Goal: Communication & Community: Answer question/provide support

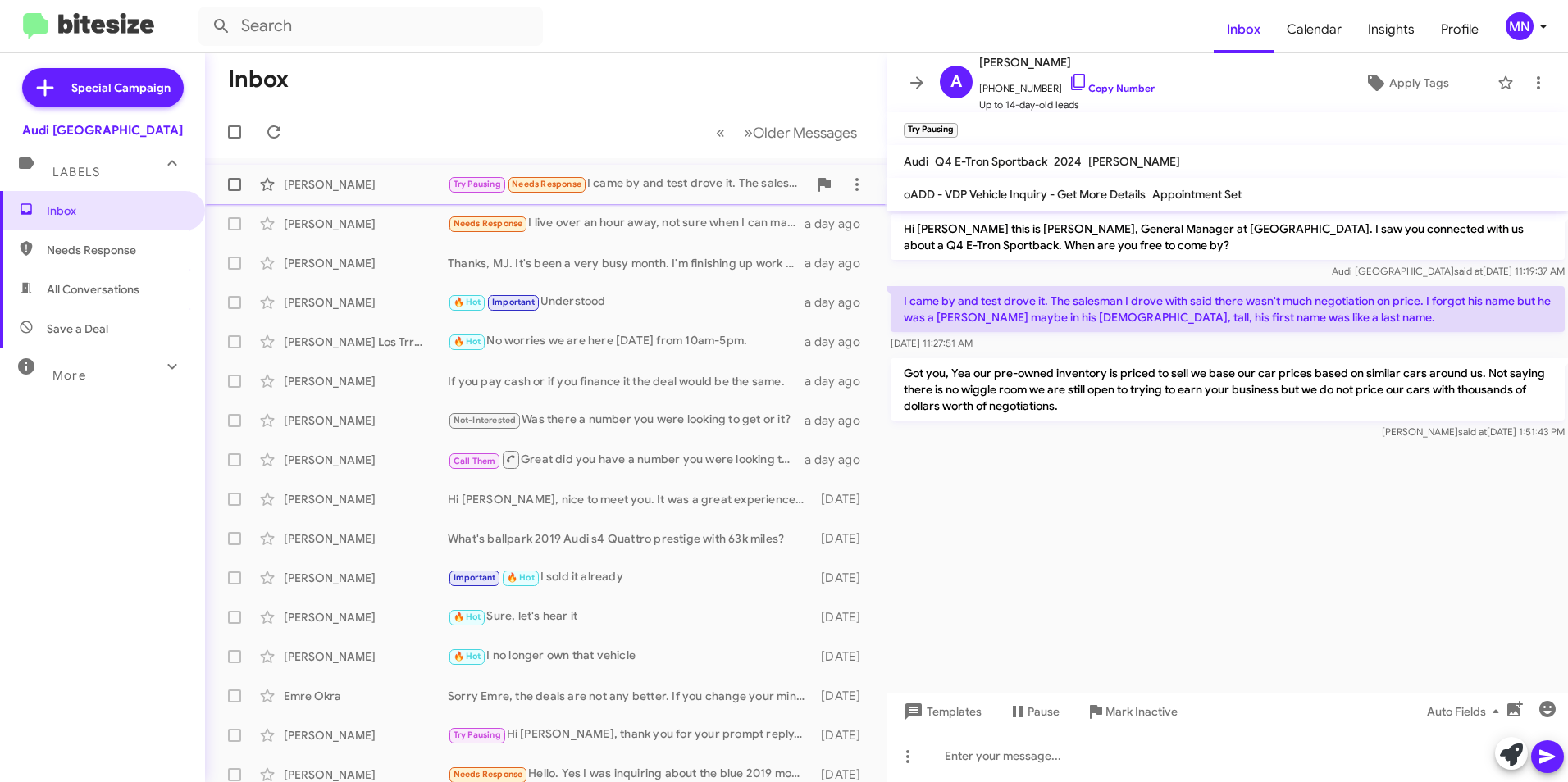
click at [665, 196] on div "Anna Abilez Try Pausing Needs Response I came by and test drove it. The salesma…" at bounding box center [546, 184] width 655 height 32
click at [688, 220] on div "Needs Response I live over an hour away, not sure when I can make it your way" at bounding box center [627, 223] width 360 height 19
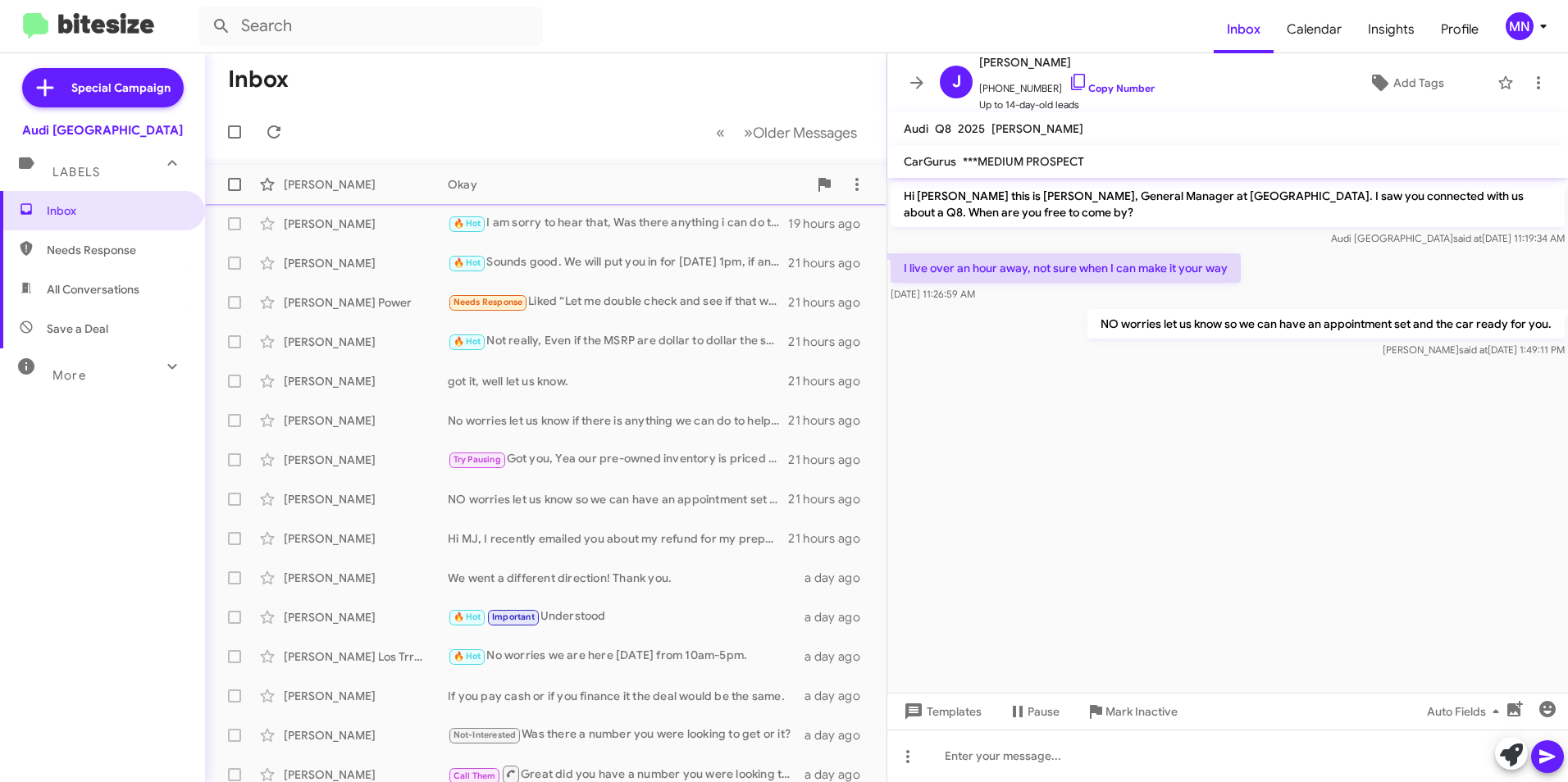
click at [708, 167] on span "[PERSON_NAME] Okay 18 hours ago" at bounding box center [545, 184] width 681 height 39
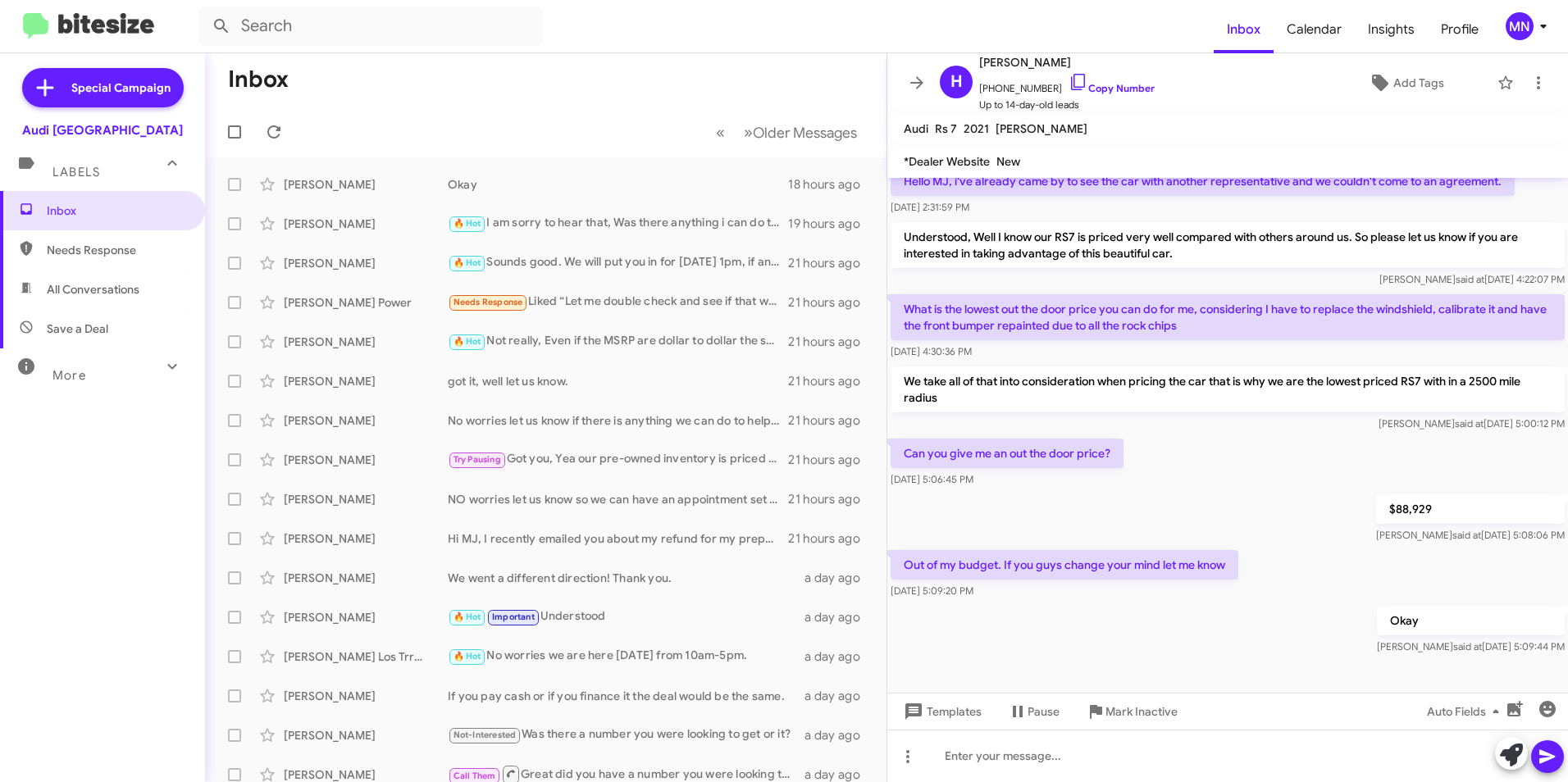
scroll to position [89, 0]
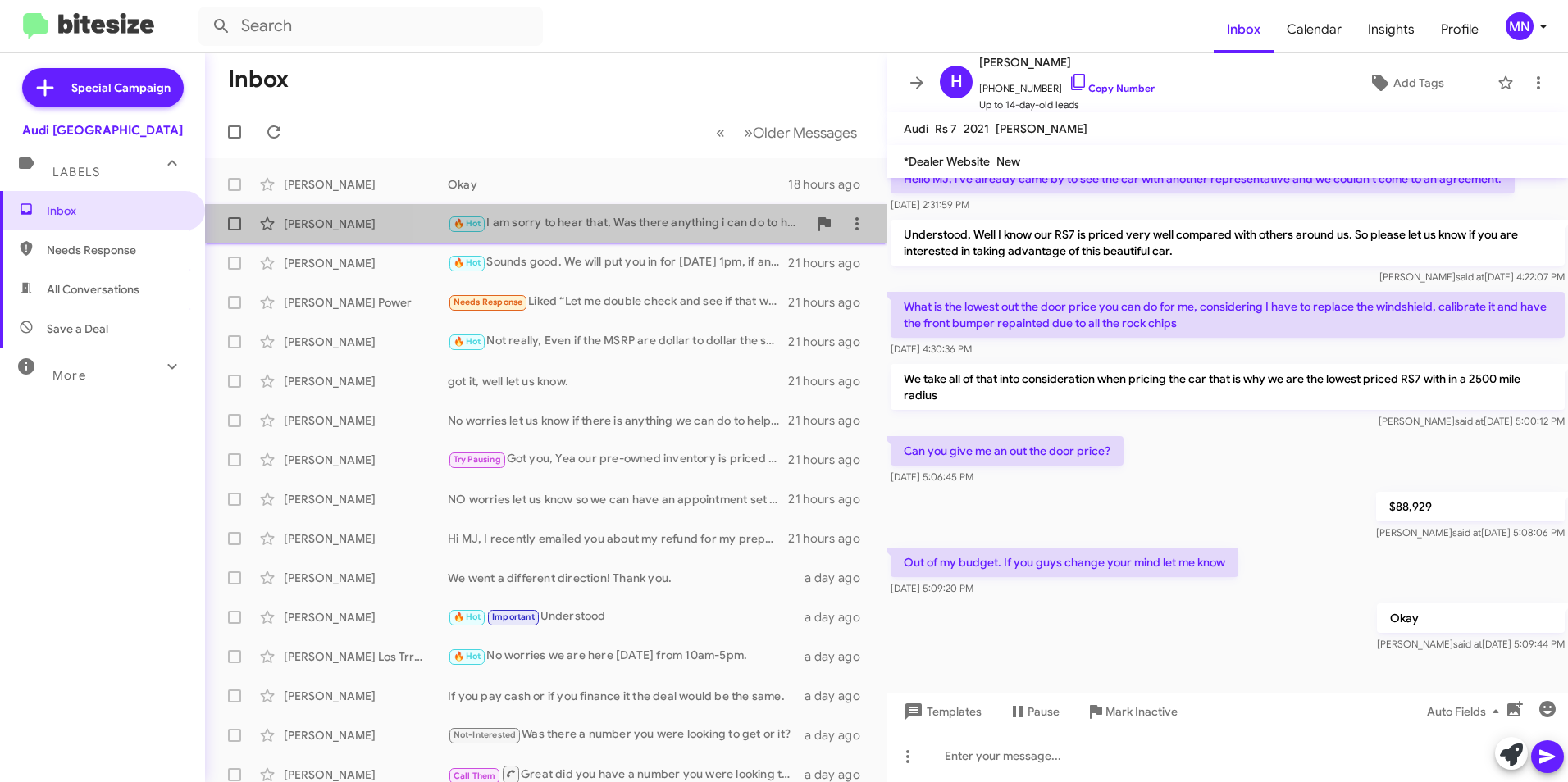
click at [564, 222] on div "🔥 Hot I am sorry to hear that, Was there anything i can do to help?" at bounding box center [627, 223] width 360 height 19
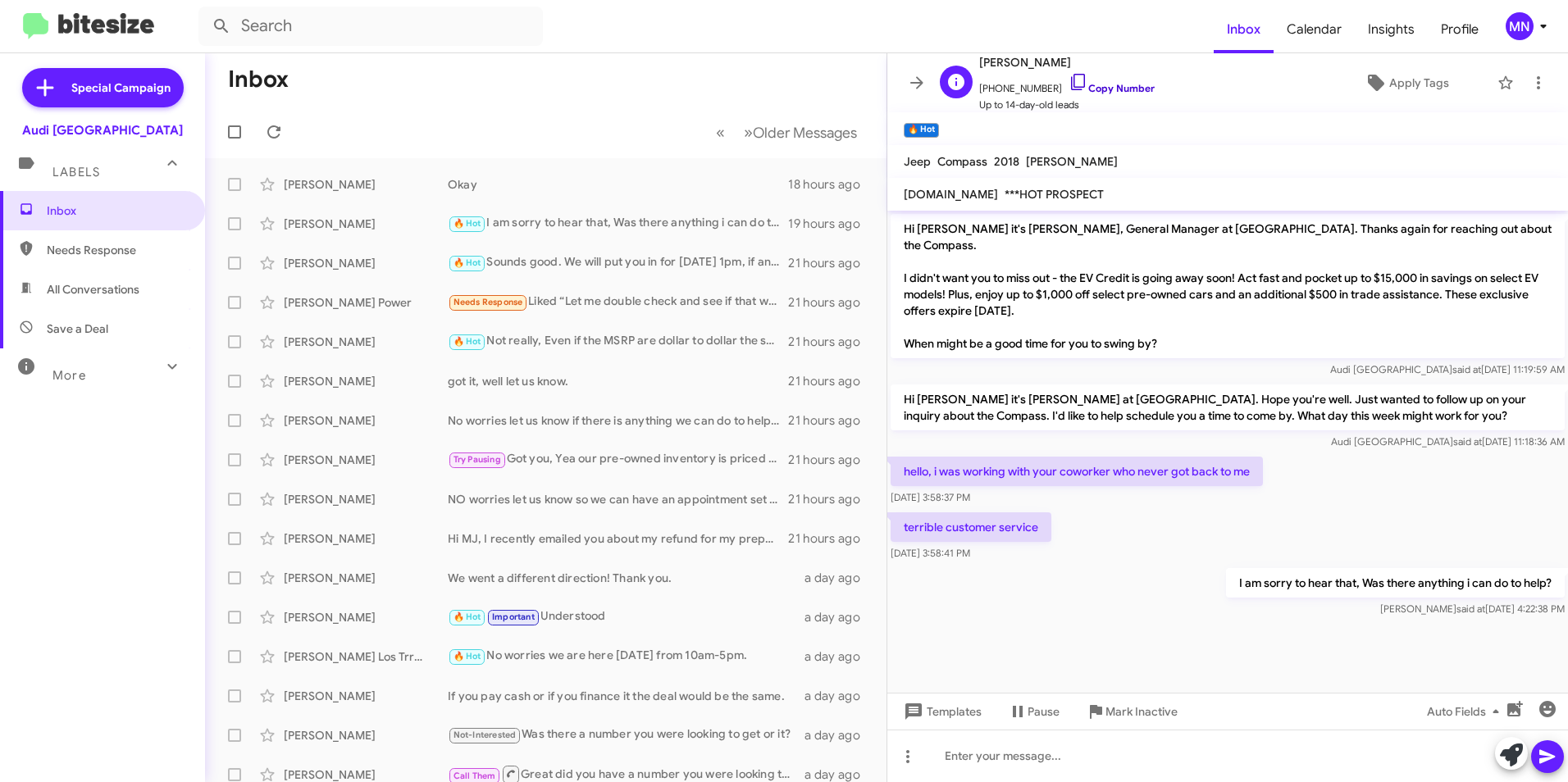
click at [1068, 77] on icon at bounding box center [1078, 82] width 20 height 20
